Goal: Information Seeking & Learning: Understand process/instructions

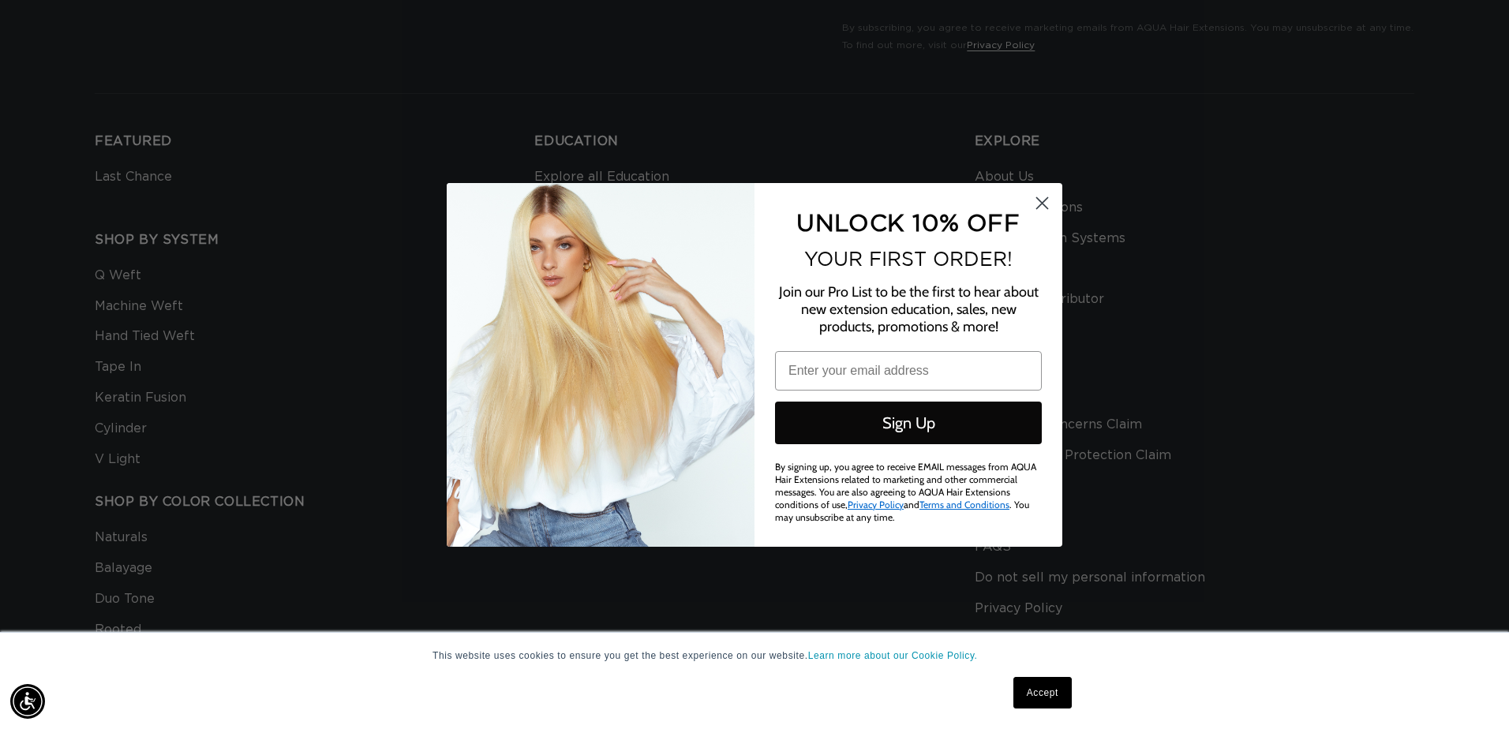
scroll to position [0, 2793]
click at [1036, 204] on circle "Close dialog" at bounding box center [1042, 202] width 26 height 26
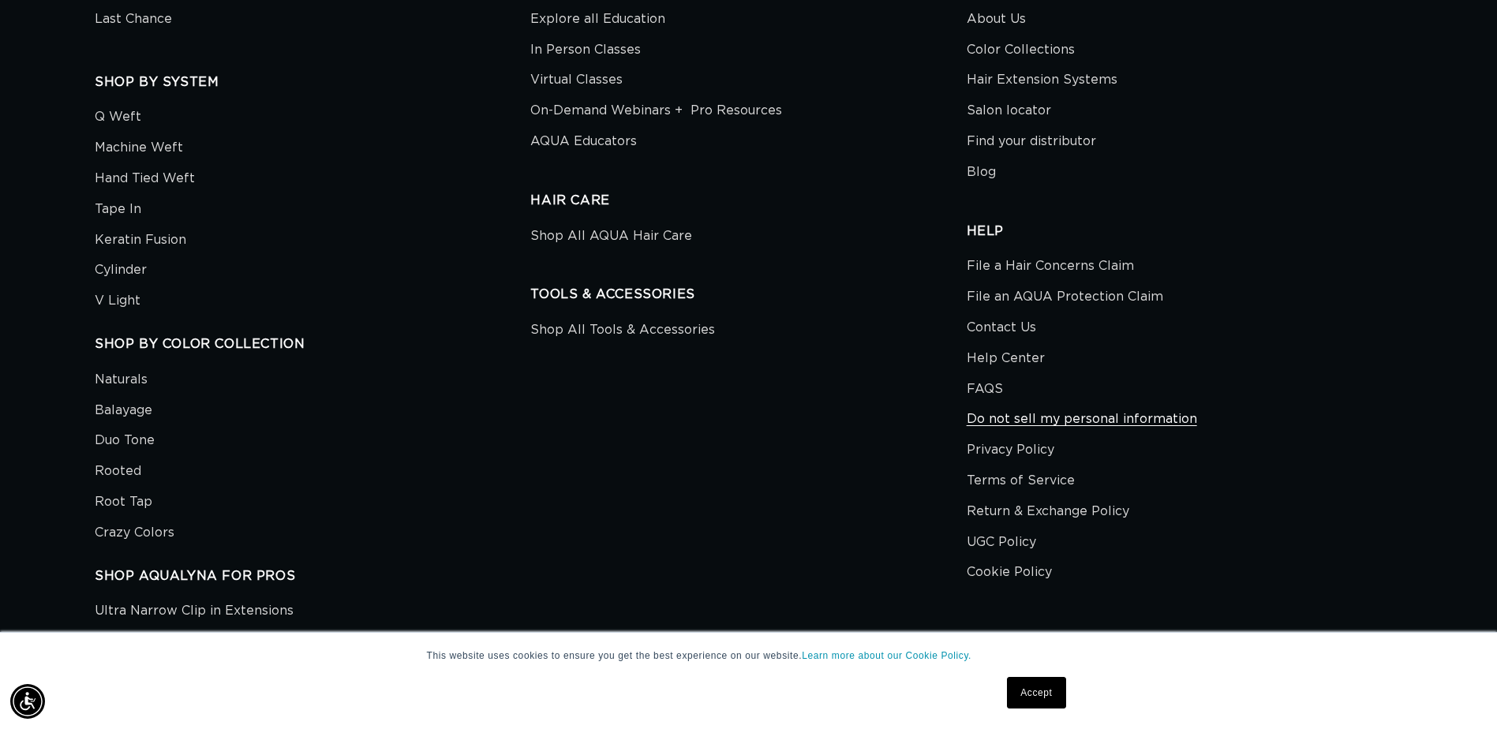
scroll to position [0, 2769]
click at [1075, 508] on link "Return & Exchange Policy" at bounding box center [1048, 511] width 163 height 31
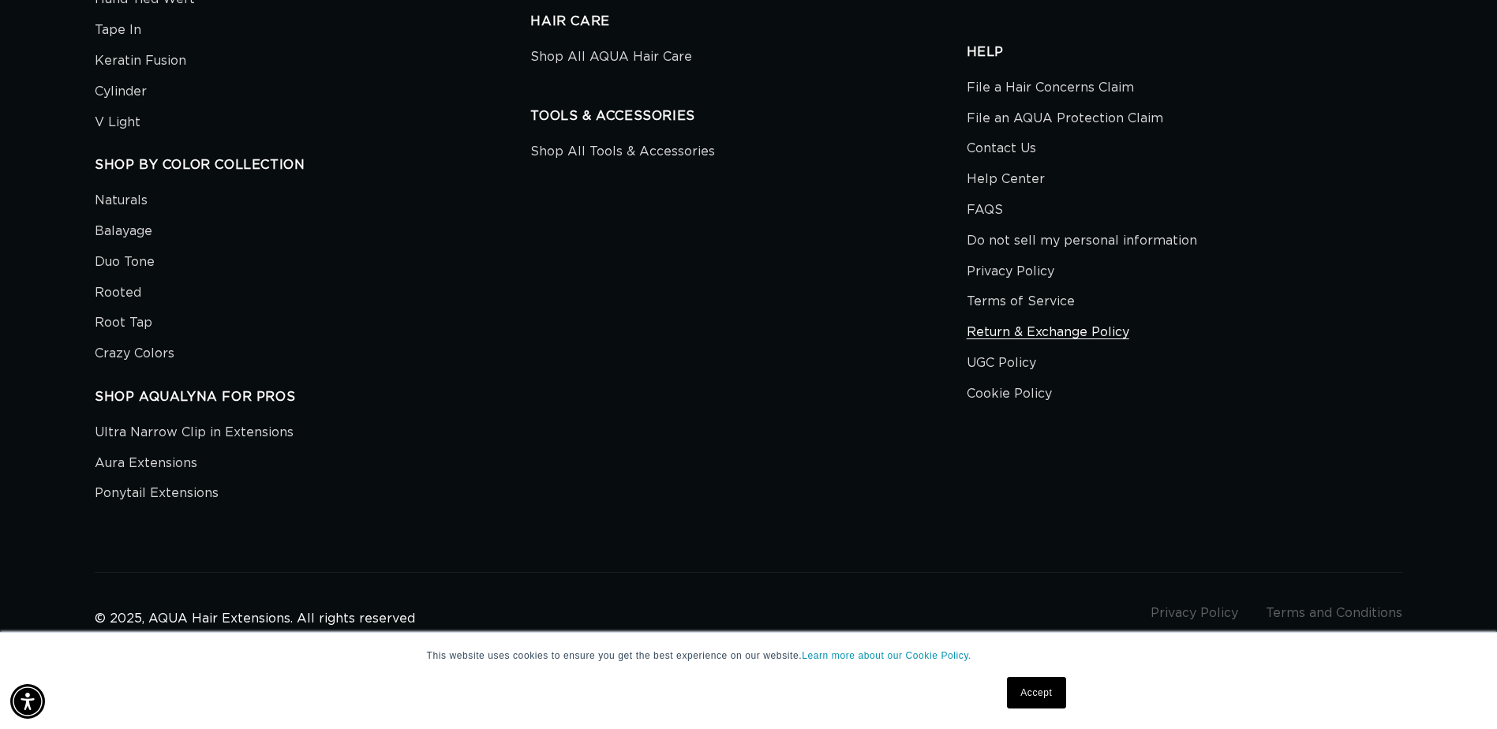
click at [1039, 331] on link "Return & Exchange Policy" at bounding box center [1048, 332] width 163 height 31
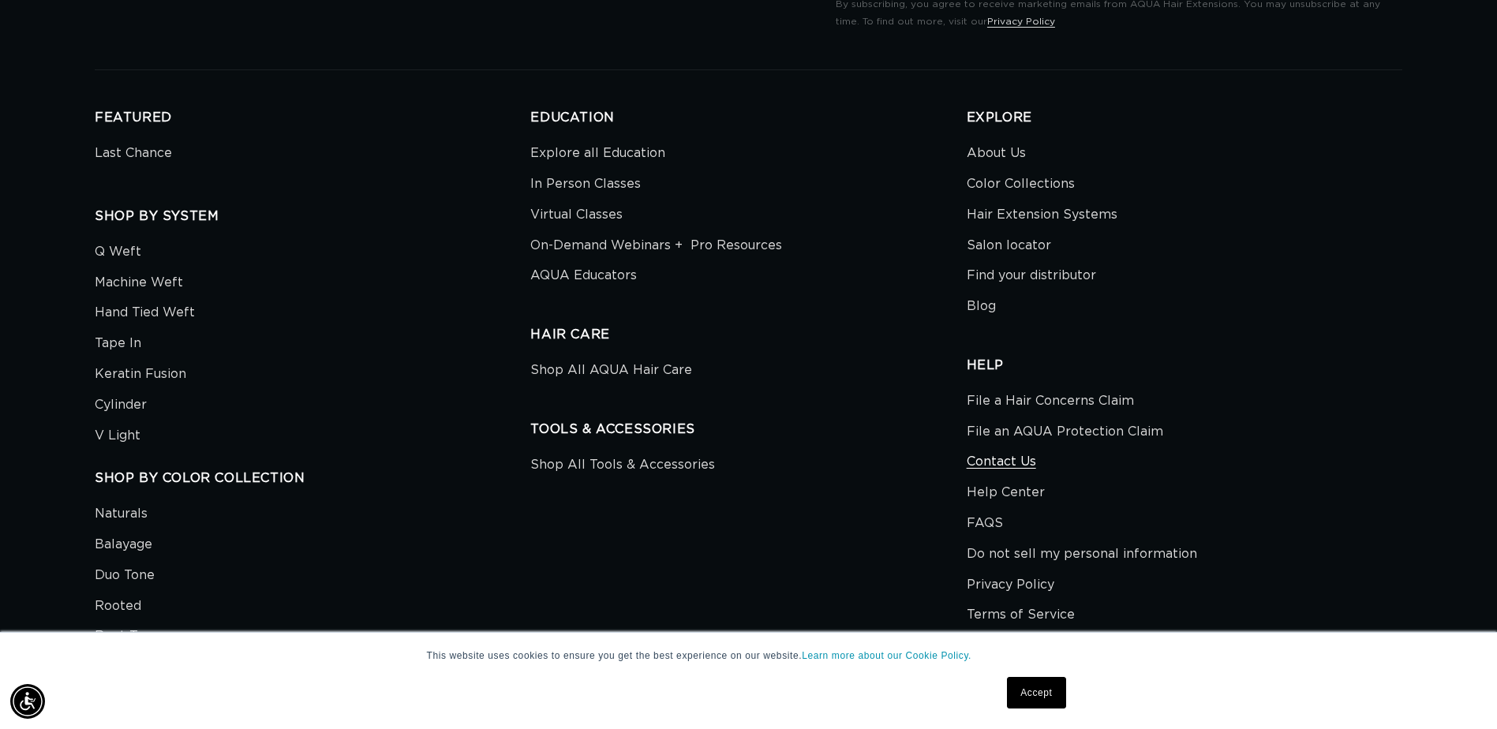
click at [994, 466] on link "Contact Us" at bounding box center [1001, 462] width 69 height 31
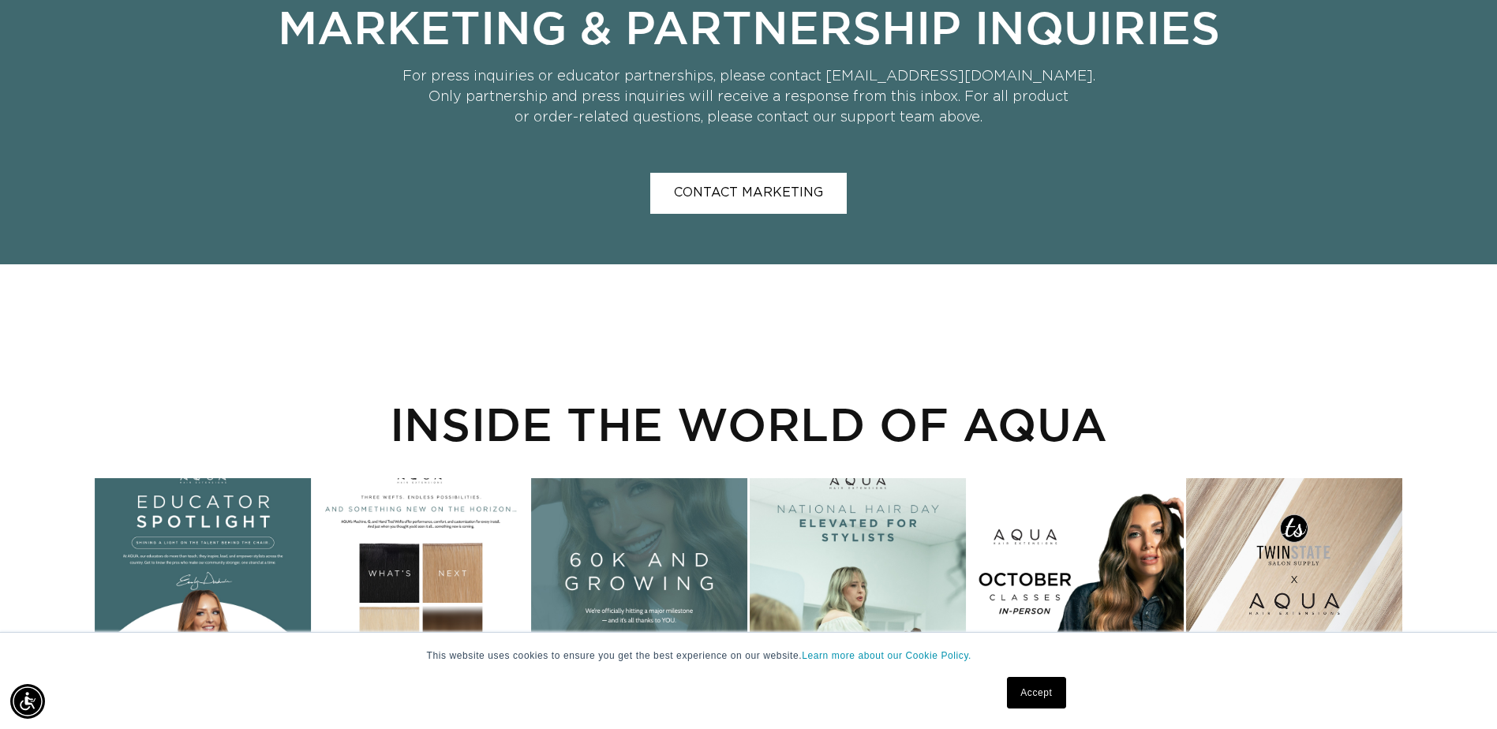
scroll to position [1736, 0]
